Goal: Navigation & Orientation: Understand site structure

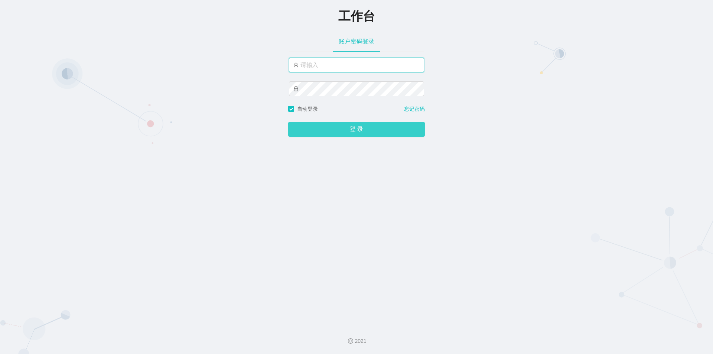
type input "admin"
click at [360, 136] on button "登 录" at bounding box center [356, 129] width 137 height 15
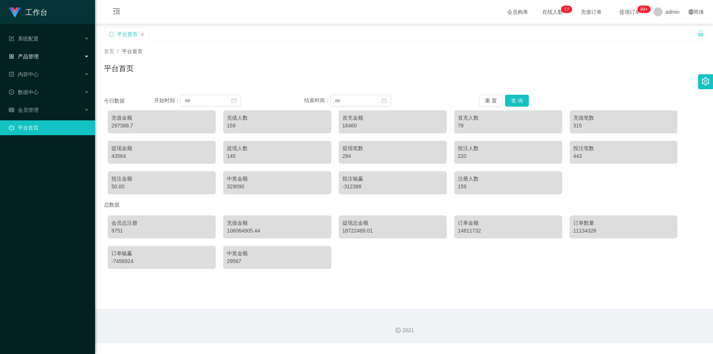
click at [25, 53] on span "产品管理" at bounding box center [24, 56] width 30 height 6
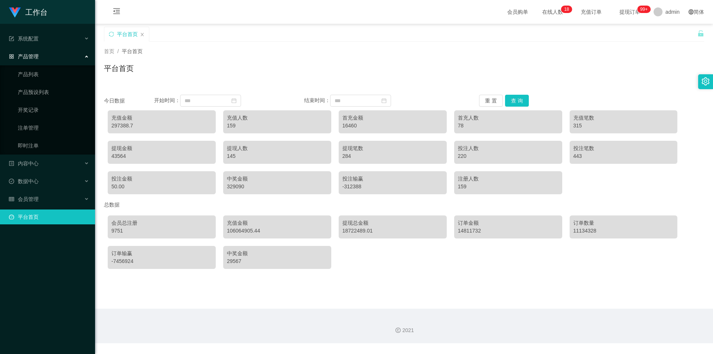
click at [64, 56] on div "产品管理" at bounding box center [47, 56] width 95 height 15
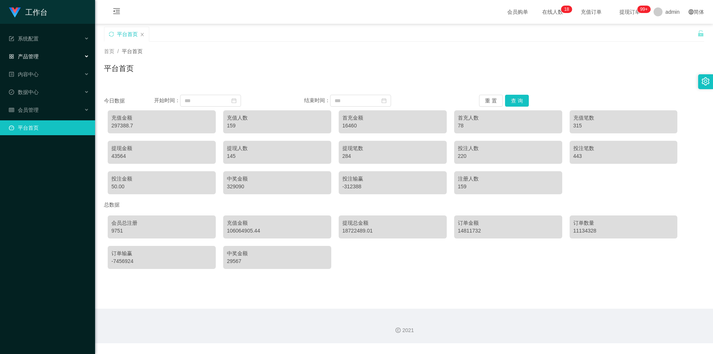
click at [34, 59] on span "产品管理" at bounding box center [24, 56] width 30 height 6
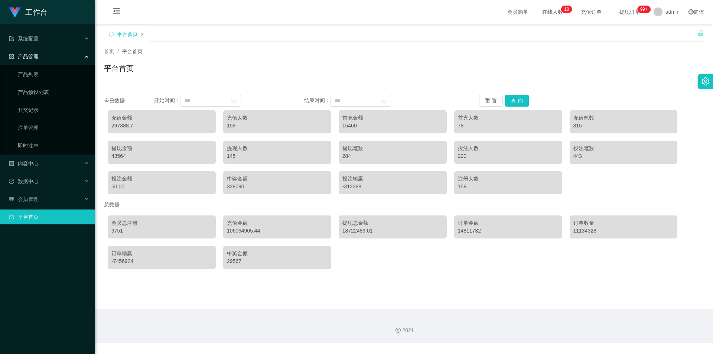
click at [45, 60] on div "产品管理" at bounding box center [47, 56] width 95 height 15
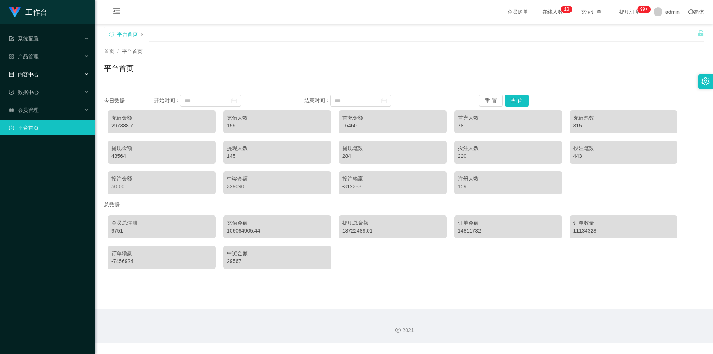
click at [40, 72] on div "内容中心" at bounding box center [47, 74] width 95 height 15
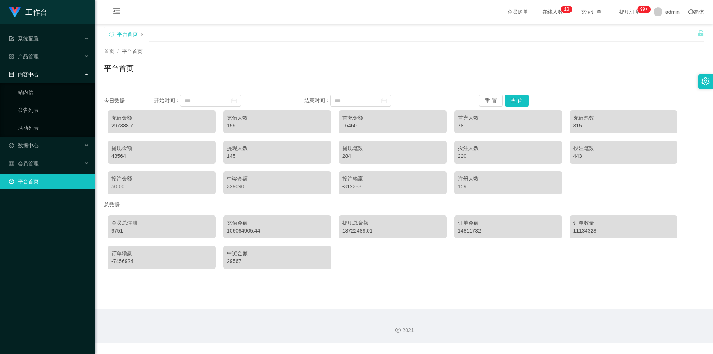
click at [40, 72] on div "内容中心" at bounding box center [47, 74] width 95 height 15
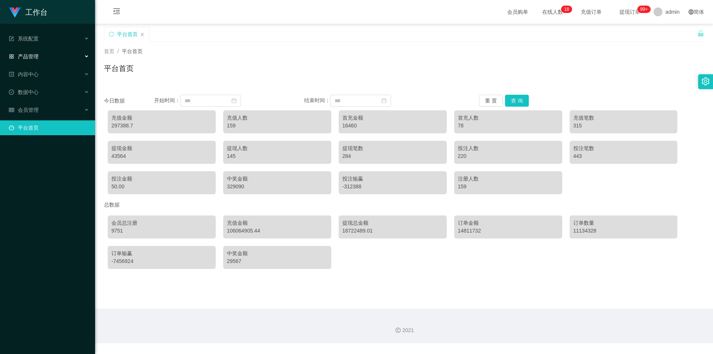
click at [39, 59] on div "产品管理" at bounding box center [47, 56] width 95 height 15
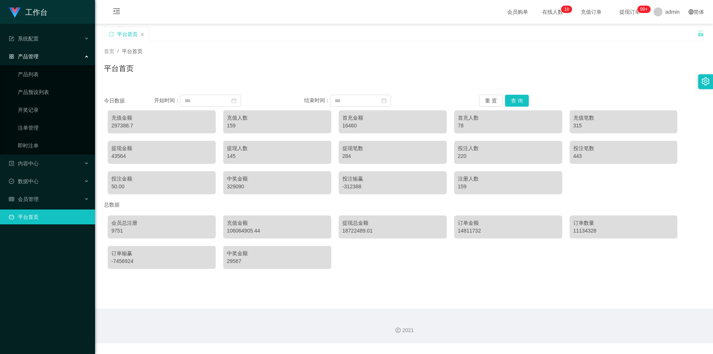
click at [39, 59] on div "产品管理" at bounding box center [47, 56] width 95 height 15
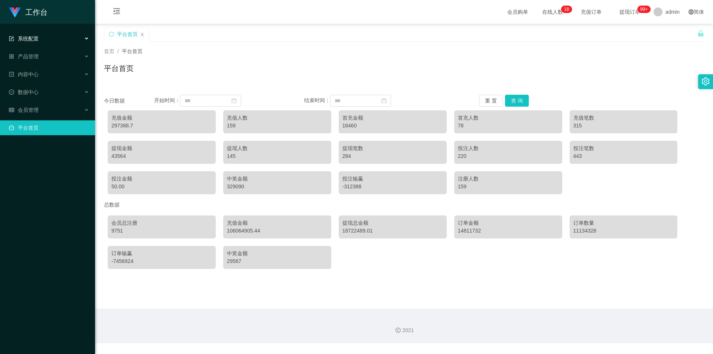
click at [40, 43] on div "系统配置" at bounding box center [47, 38] width 95 height 15
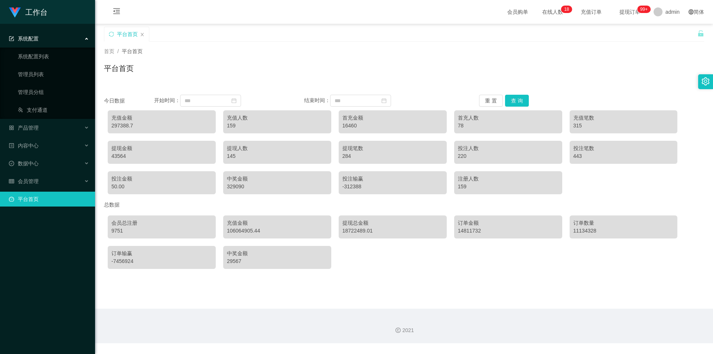
click at [40, 42] on div "系统配置" at bounding box center [47, 38] width 95 height 15
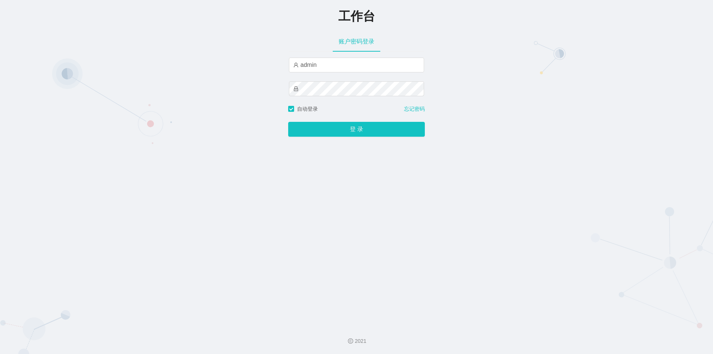
click at [288, 122] on button "登 录" at bounding box center [356, 129] width 137 height 15
